Goal: Navigation & Orientation: Find specific page/section

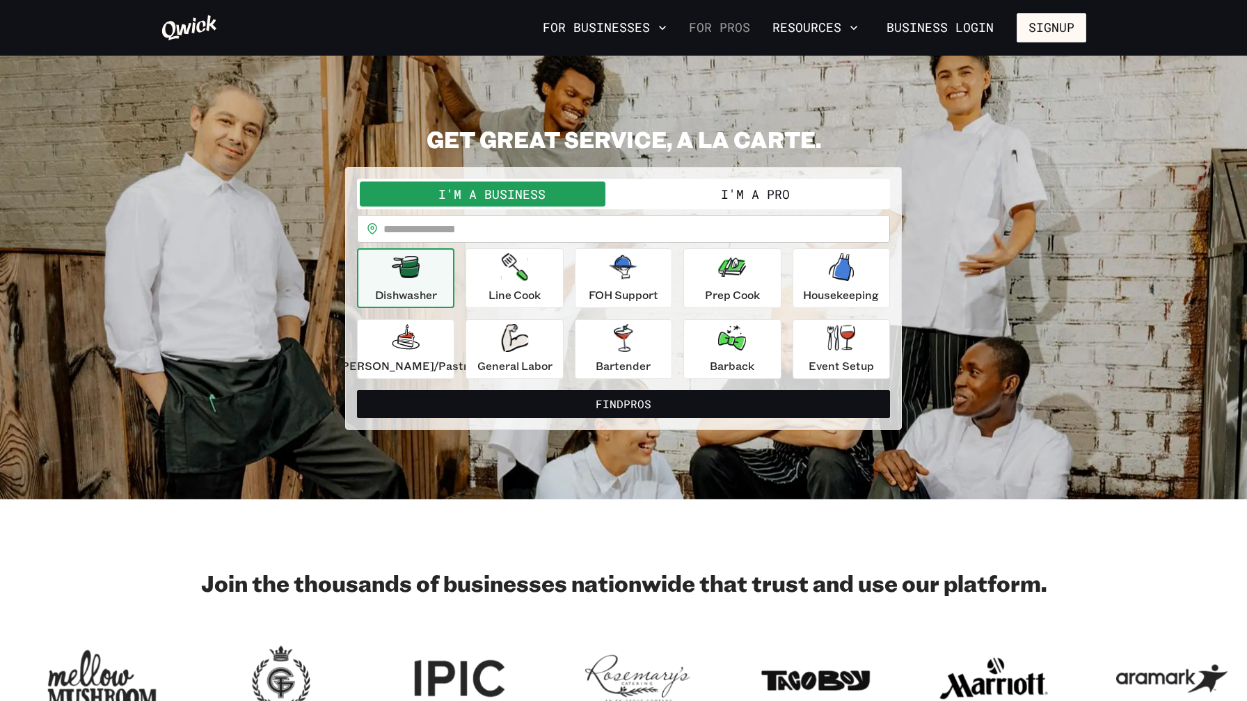
click at [756, 30] on link "For Pros" at bounding box center [719, 28] width 72 height 24
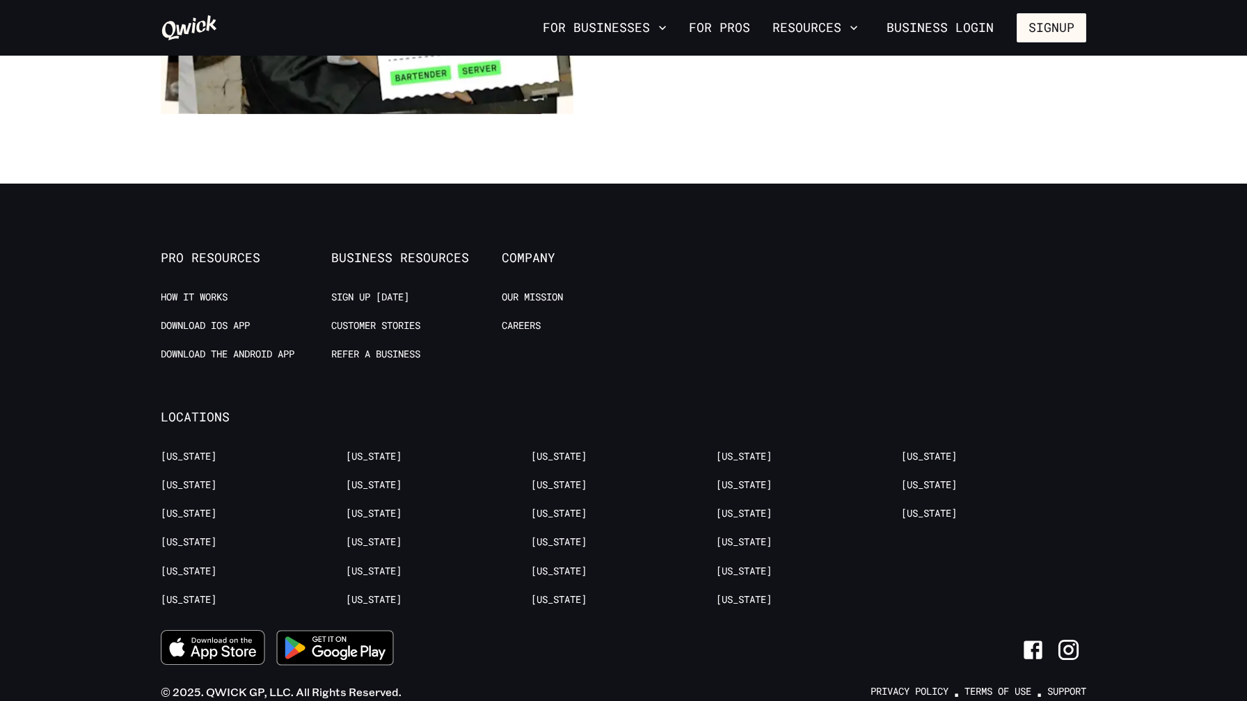
scroll to position [2698, 0]
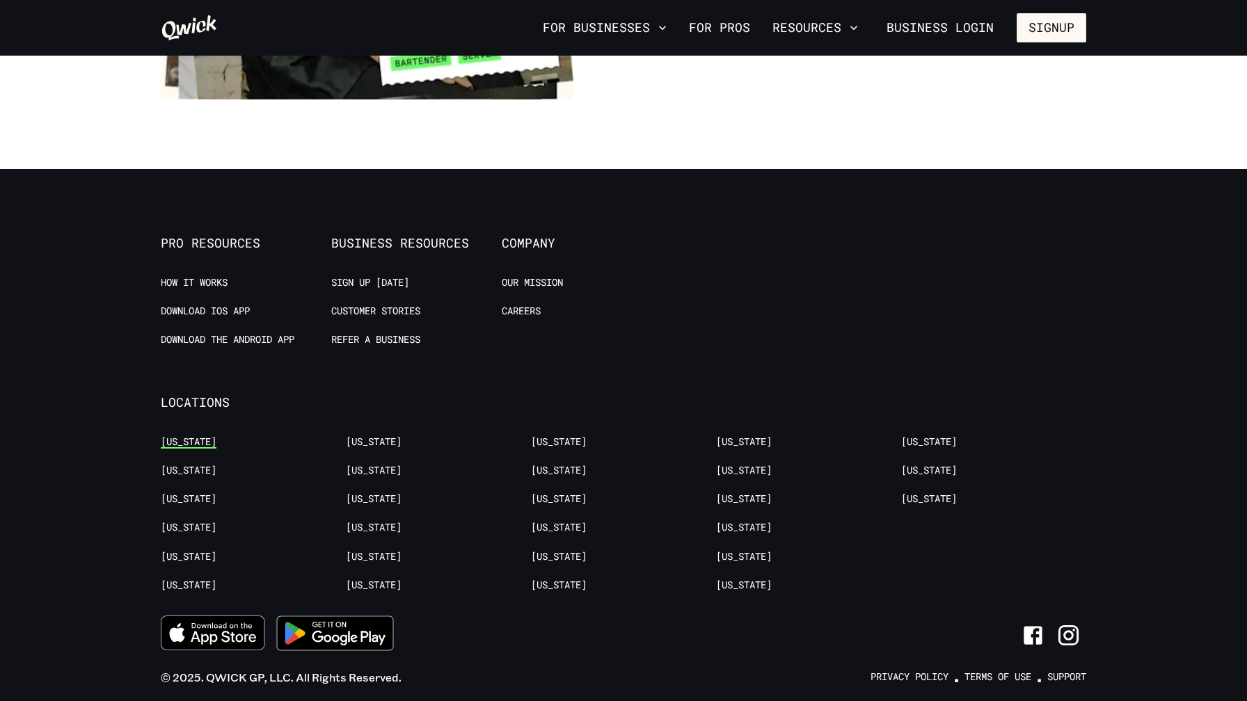
click at [198, 436] on link "[US_STATE]" at bounding box center [189, 442] width 56 height 13
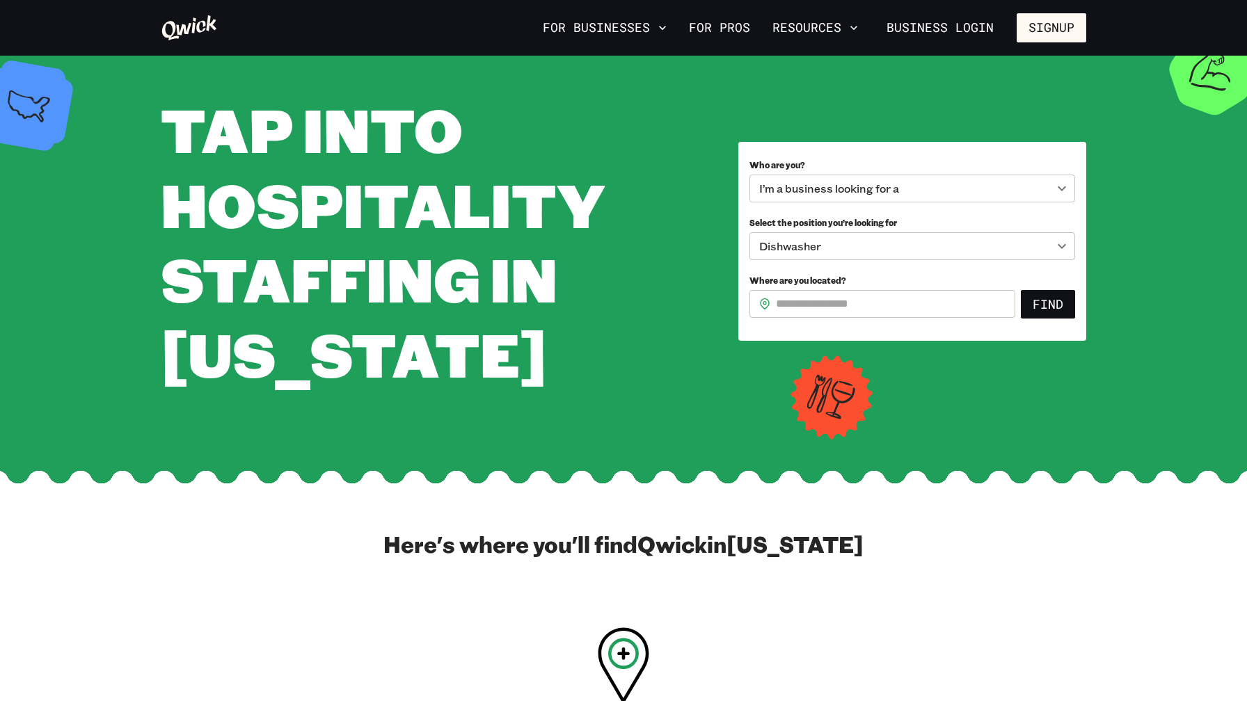
scroll to position [32, 0]
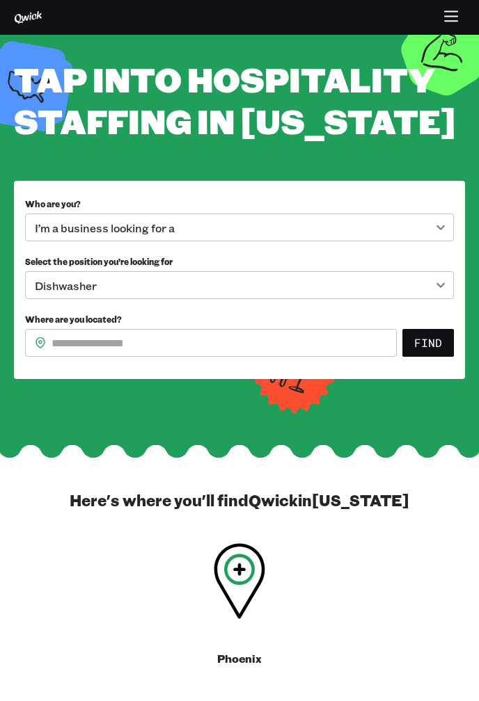
drag, startPoint x: 477, startPoint y: 281, endPoint x: 436, endPoint y: 280, distance: 40.4
click at [436, 280] on div "**********" at bounding box center [239, 218] width 479 height 321
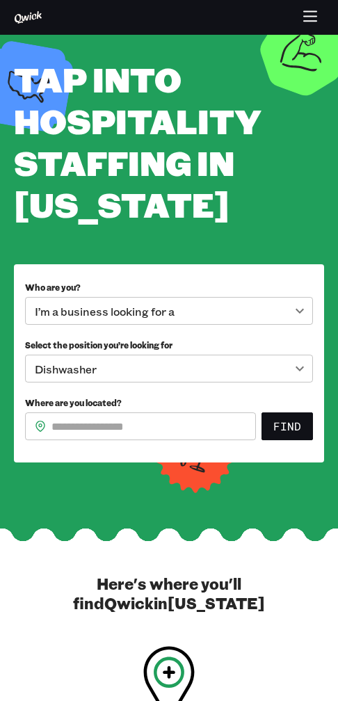
drag, startPoint x: 337, startPoint y: 267, endPoint x: 321, endPoint y: 265, distance: 15.5
click at [321, 265] on div "**********" at bounding box center [169, 260] width 338 height 404
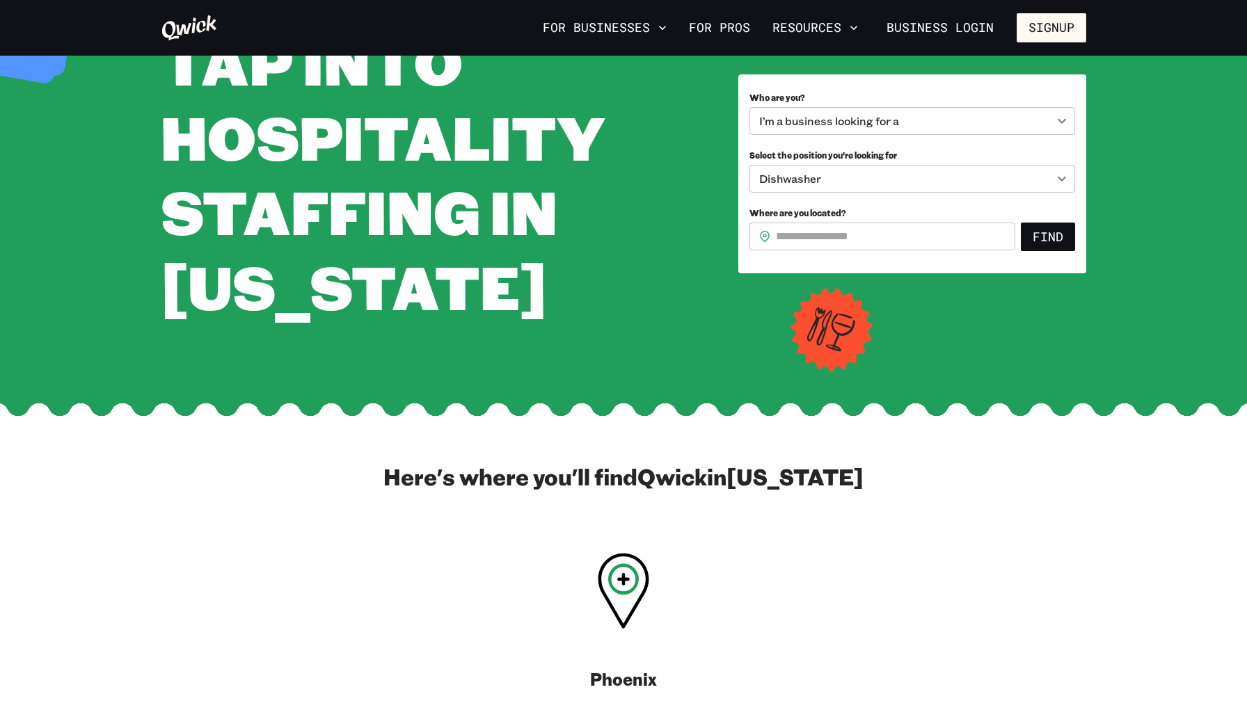
scroll to position [109, 0]
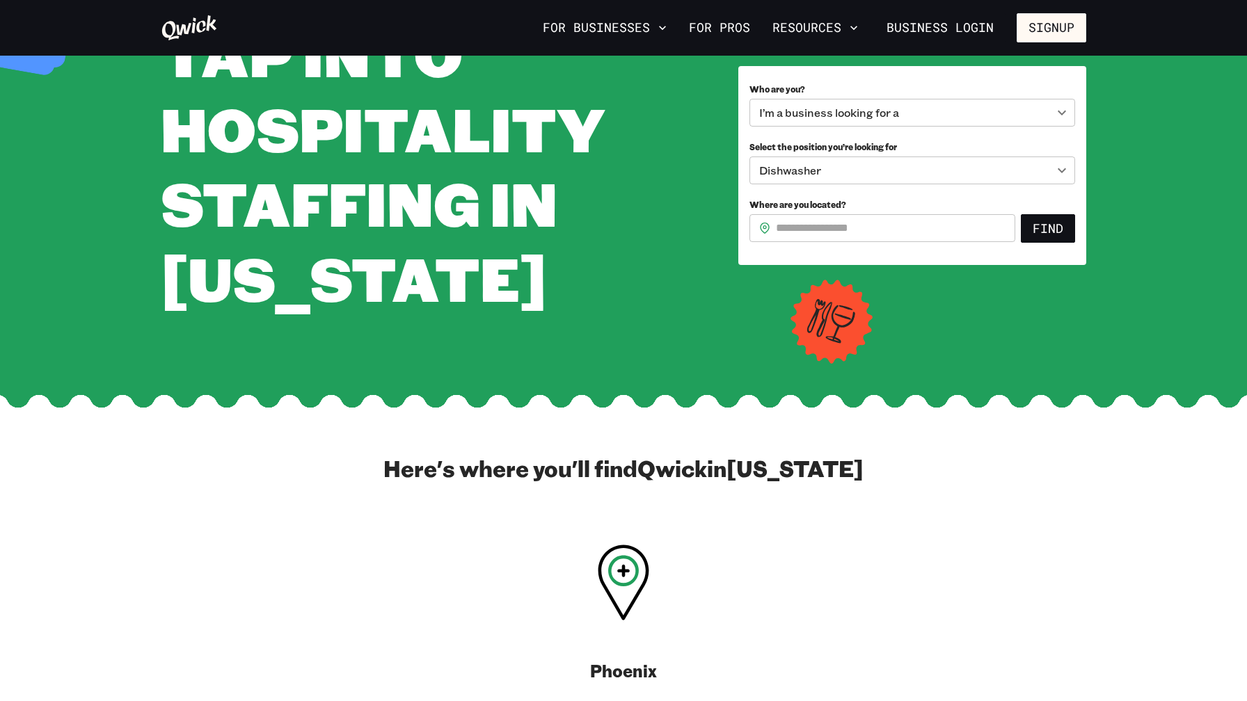
click at [620, 596] on icon at bounding box center [623, 583] width 51 height 76
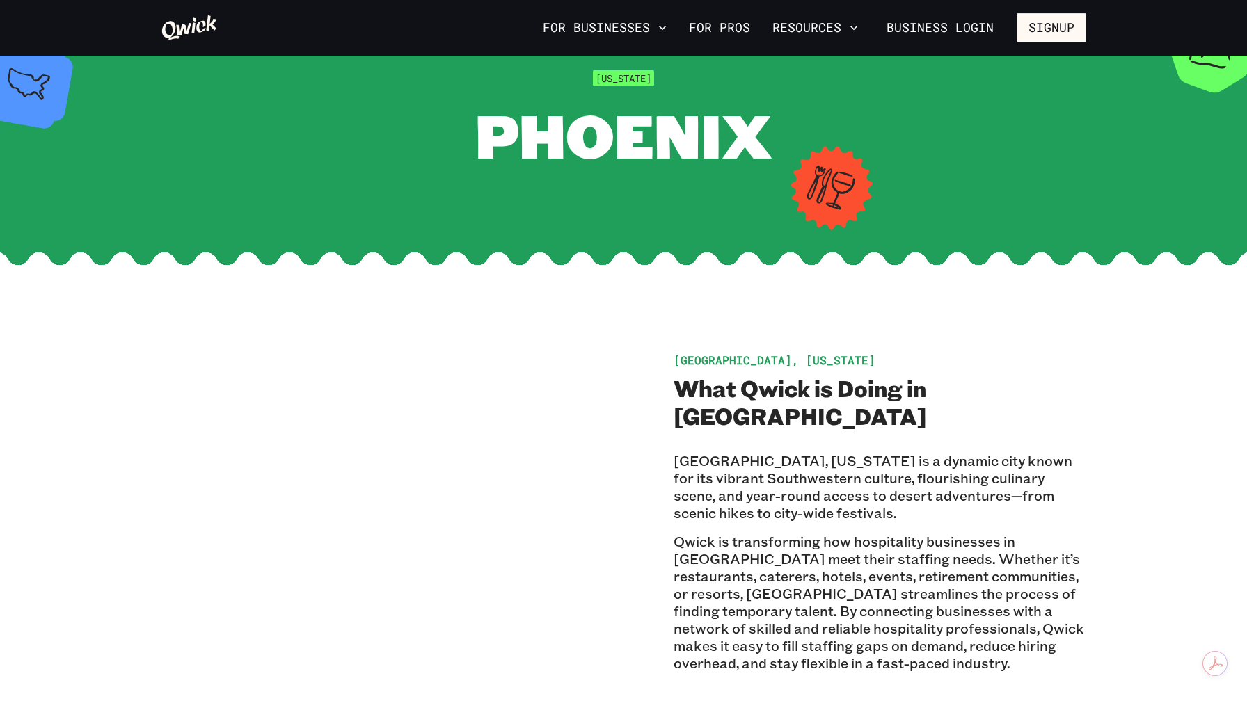
scroll to position [56, 0]
